Goal: Transaction & Acquisition: Purchase product/service

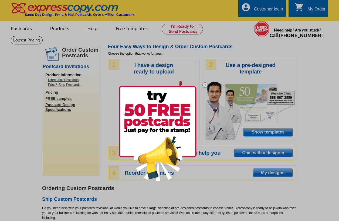
click at [206, 85] on img at bounding box center [205, 85] width 16 height 16
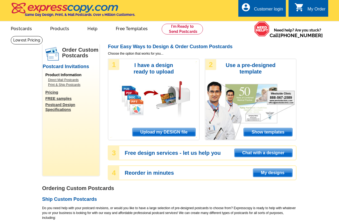
click at [172, 132] on span "Upload my DESIGN file" at bounding box center [163, 132] width 63 height 8
click at [144, 133] on span "Upload my DESIGN file" at bounding box center [163, 132] width 63 height 8
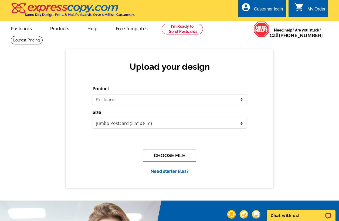
click at [174, 154] on button "CHOOSE FILE" at bounding box center [169, 155] width 53 height 13
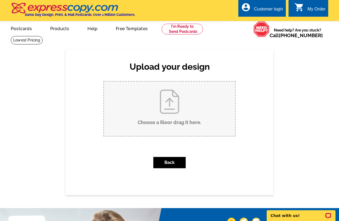
click at [167, 110] on input "Choose a file or drag it here ." at bounding box center [169, 109] width 131 height 54
type input "C:\fakepath\Copy of 5 Ways to Instantly Attract More Buyers.pdf"
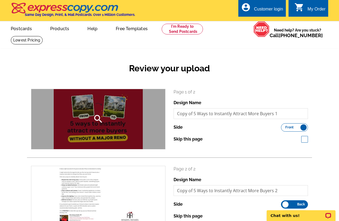
scroll to position [4, 0]
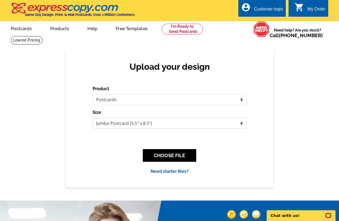
select select "1"
click at [179, 155] on button "CHOOSE FILE" at bounding box center [169, 155] width 53 height 13
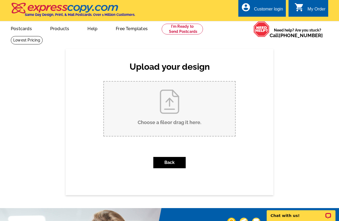
click at [166, 122] on input "Choose a file or drag it here ." at bounding box center [169, 109] width 131 height 54
type input "C:\fakepath\Copy of 5 Ways to Instantly Attract More Buyers.pdf"
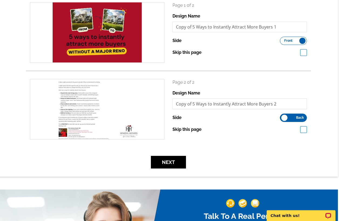
scroll to position [86, 1]
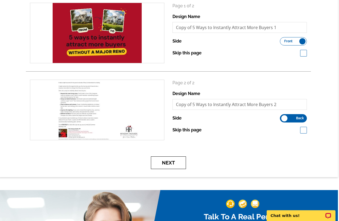
click at [176, 164] on button "Next" at bounding box center [168, 163] width 35 height 13
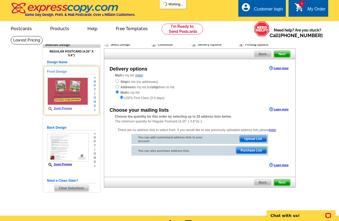
click at [58, 108] on link "Zoom Preview" at bounding box center [59, 108] width 25 height 3
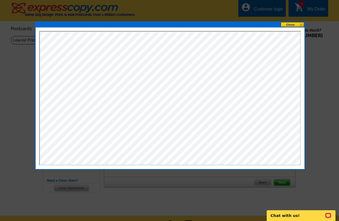
click at [285, 25] on button at bounding box center [293, 24] width 24 height 5
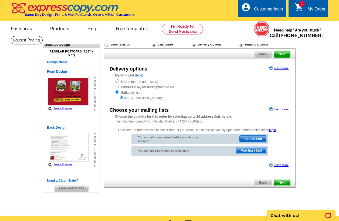
click at [254, 138] on span "Upload List" at bounding box center [253, 139] width 27 height 6
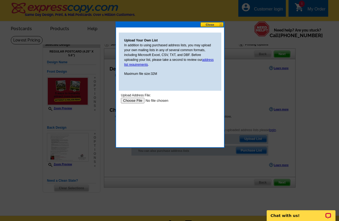
click at [125, 100] on input "file" at bounding box center [155, 101] width 68 height 6
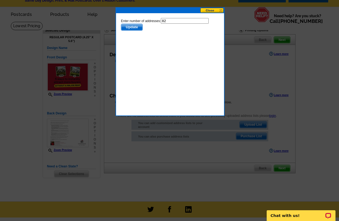
scroll to position [19, 0]
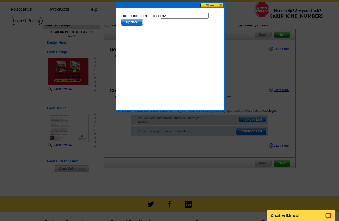
click at [128, 19] on button "Update" at bounding box center [132, 22] width 22 height 7
click at [128, 21] on span "Update" at bounding box center [131, 22] width 21 height 6
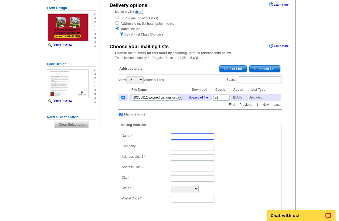
scroll to position [64, 0]
type input "[PERSON_NAME]"
type input "Olisi [PERSON_NAME]"
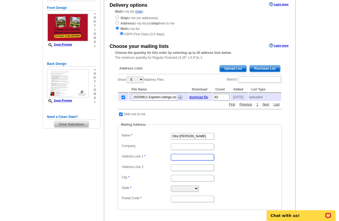
scroll to position [0, 0]
type input "[STREET_ADDRESS][PERSON_NAME]"
type input "[US_STATE]"
select select "DC"
type input "20018"
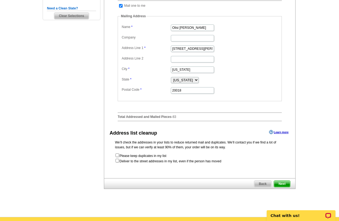
scroll to position [173, 0]
click at [246, 164] on div "Delivery options Learn more Mail to my list ( hide ) Ship to me (no addresses) …" at bounding box center [200, 33] width 192 height 292
click at [281, 181] on span "Next" at bounding box center [282, 184] width 16 height 6
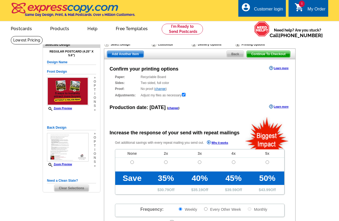
radio input "false"
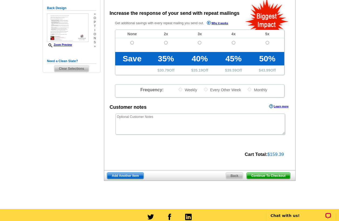
scroll to position [120, 0]
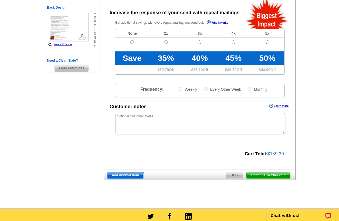
click at [266, 174] on span "Continue To Checkout" at bounding box center [268, 175] width 43 height 6
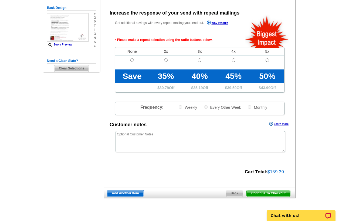
scroll to position [120, 0]
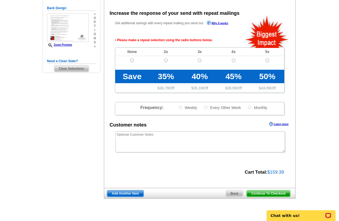
click at [164, 60] on input "radio" at bounding box center [166, 61] width 4 height 4
radio input "true"
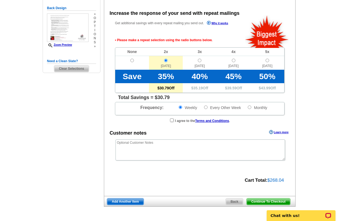
click at [267, 59] on input "radio" at bounding box center [267, 61] width 4 height 4
radio input "true"
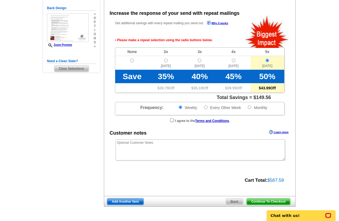
click at [134, 60] on td at bounding box center [132, 63] width 34 height 14
click at [131, 60] on input "radio" at bounding box center [132, 61] width 4 height 4
radio input "true"
radio input "false"
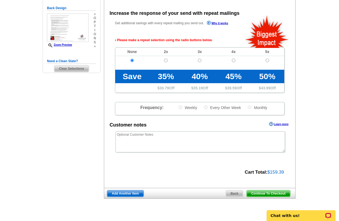
click at [268, 193] on span "Continue To Checkout" at bounding box center [268, 194] width 43 height 6
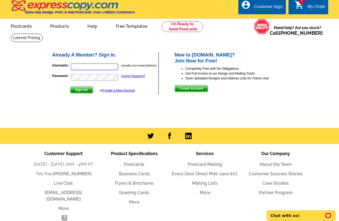
scroll to position [3, 0]
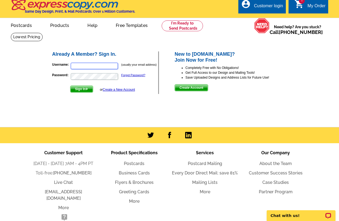
type input "[EMAIL_ADDRESS][PERSON_NAME][DOMAIN_NAME]"
click at [84, 89] on span "Sign In" at bounding box center [81, 89] width 22 height 6
